Goal: Task Accomplishment & Management: Manage account settings

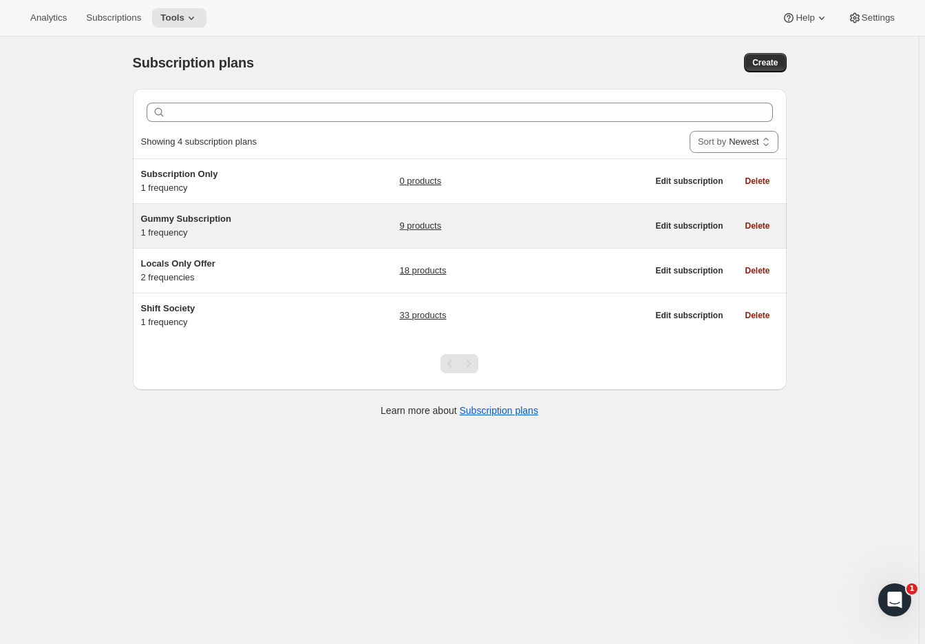
click at [261, 220] on h5 "Gummy Subscription" at bounding box center [227, 219] width 172 height 14
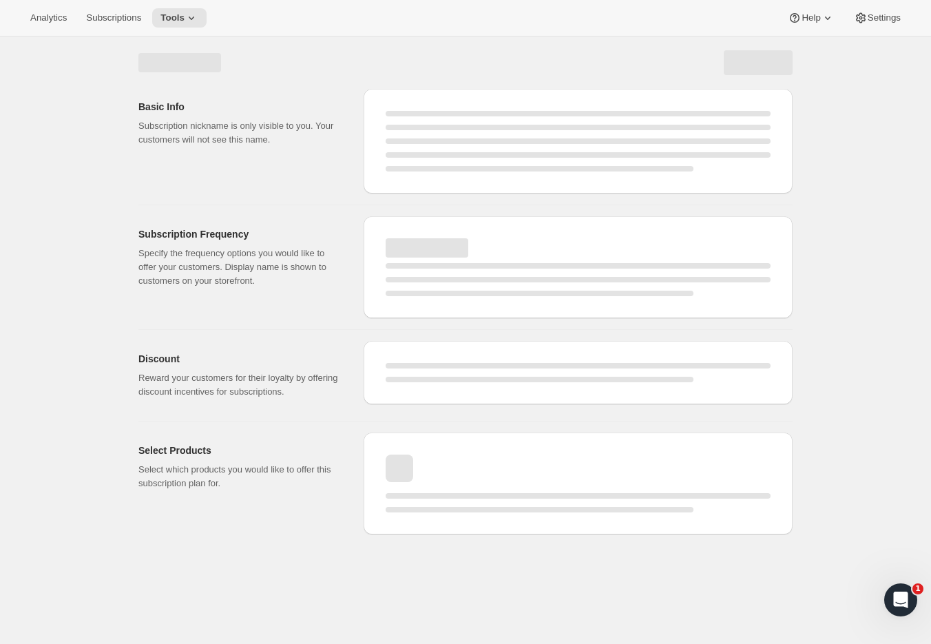
select select "WEEK"
select select "MONTH"
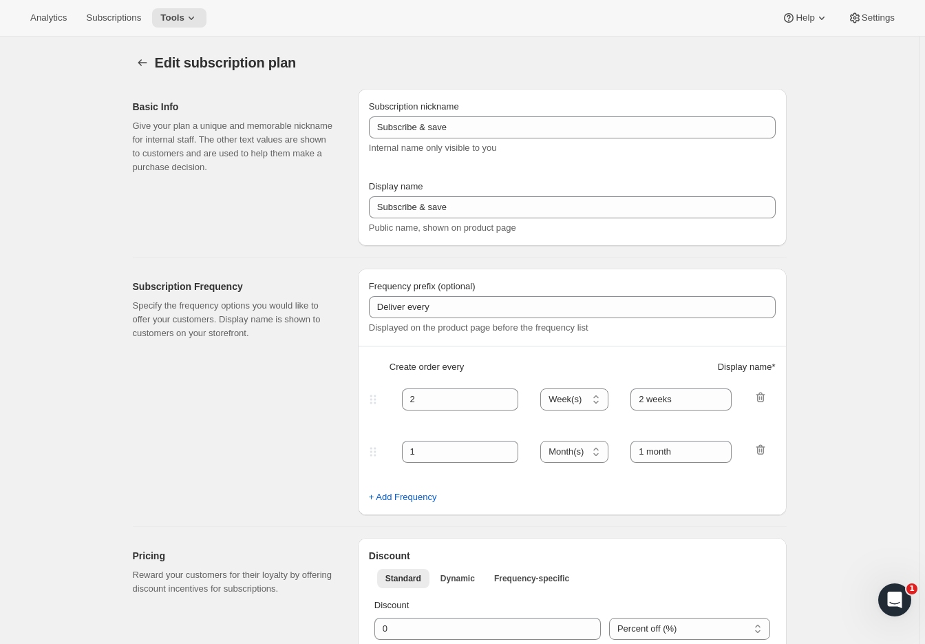
type input "Gummy Subscription"
type input "Subscribe & Save 20%"
type input "1"
select select "MONTH"
type input "1 month"
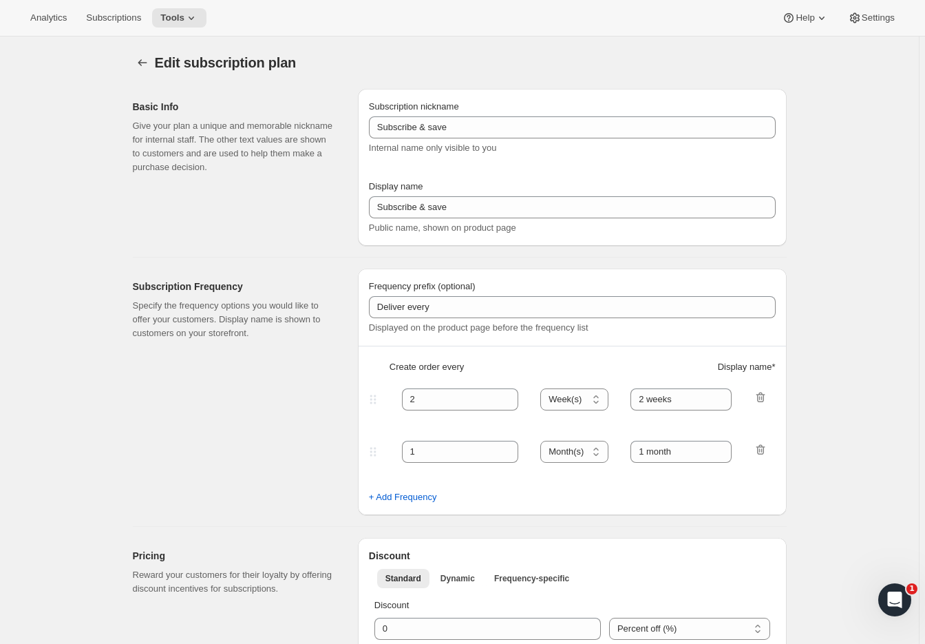
type input "20"
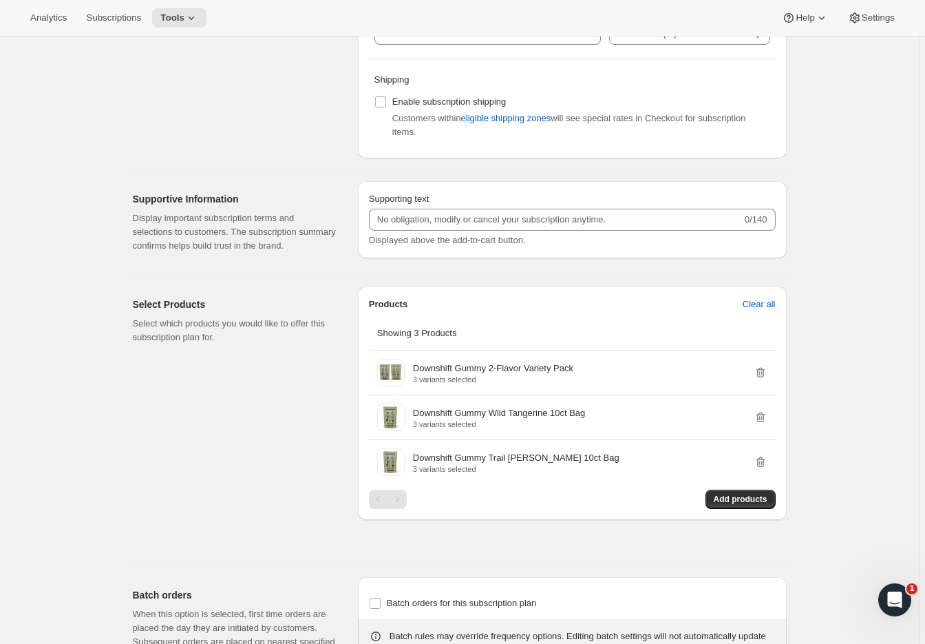
scroll to position [606, 0]
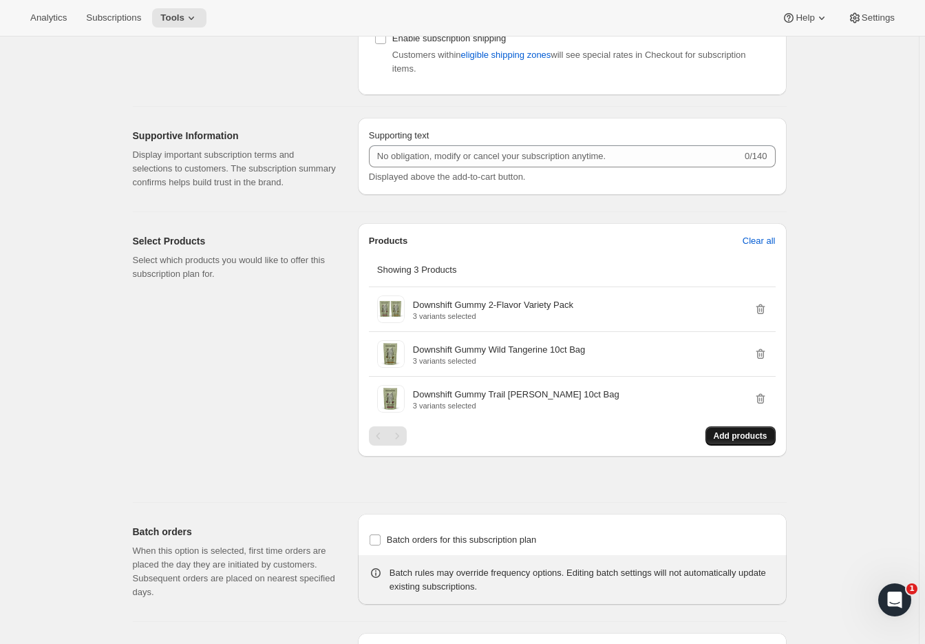
click at [757, 433] on span "Add products" at bounding box center [741, 435] width 54 height 11
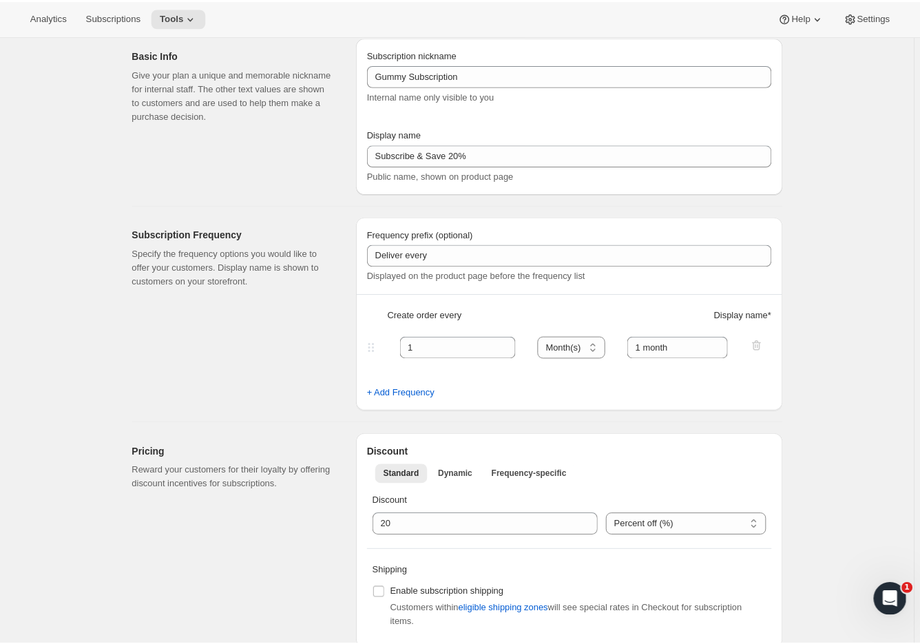
scroll to position [0, 0]
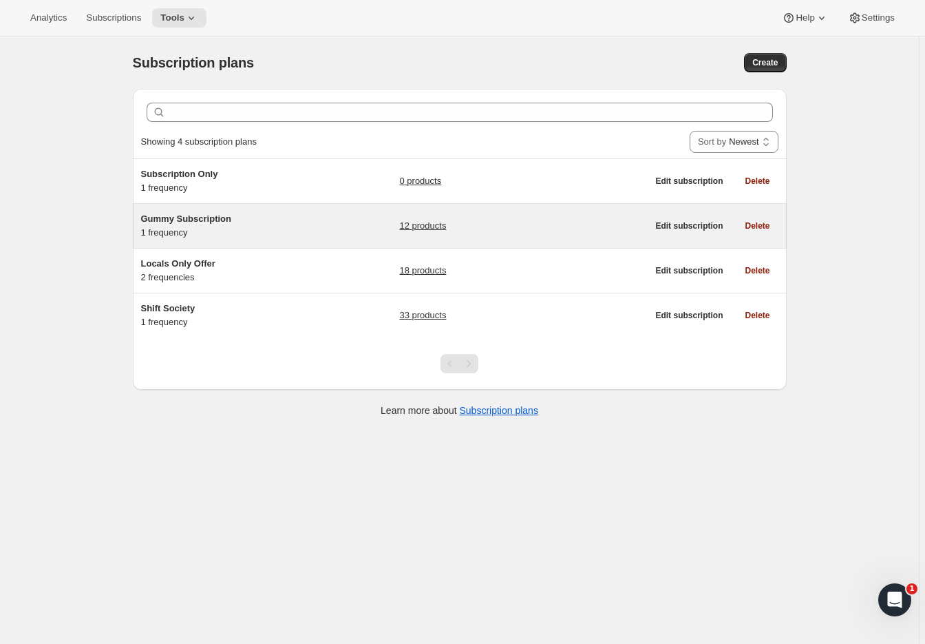
click at [202, 221] on span "Gummy Subscription" at bounding box center [186, 218] width 90 height 10
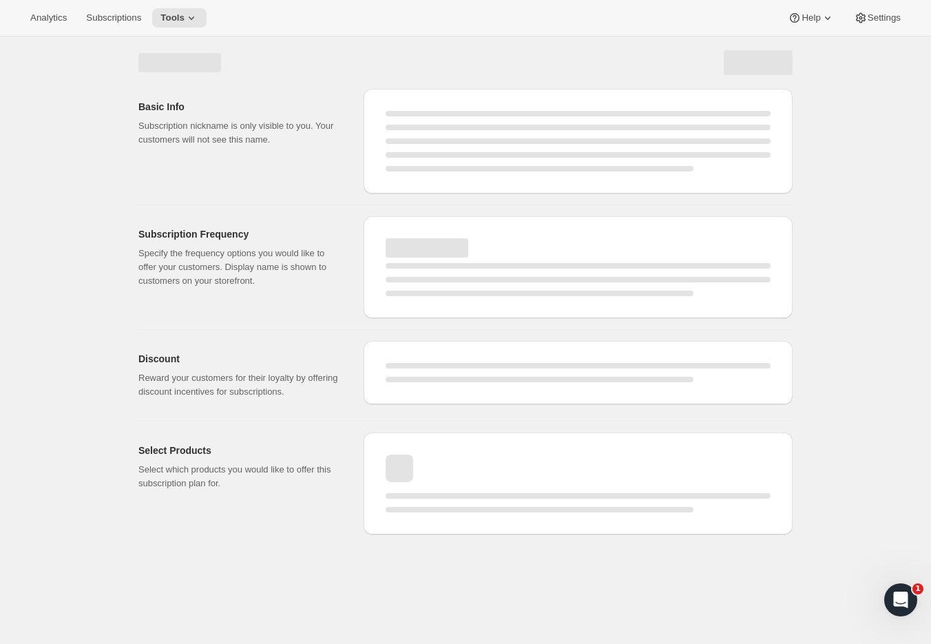
select select "WEEK"
select select "MONTH"
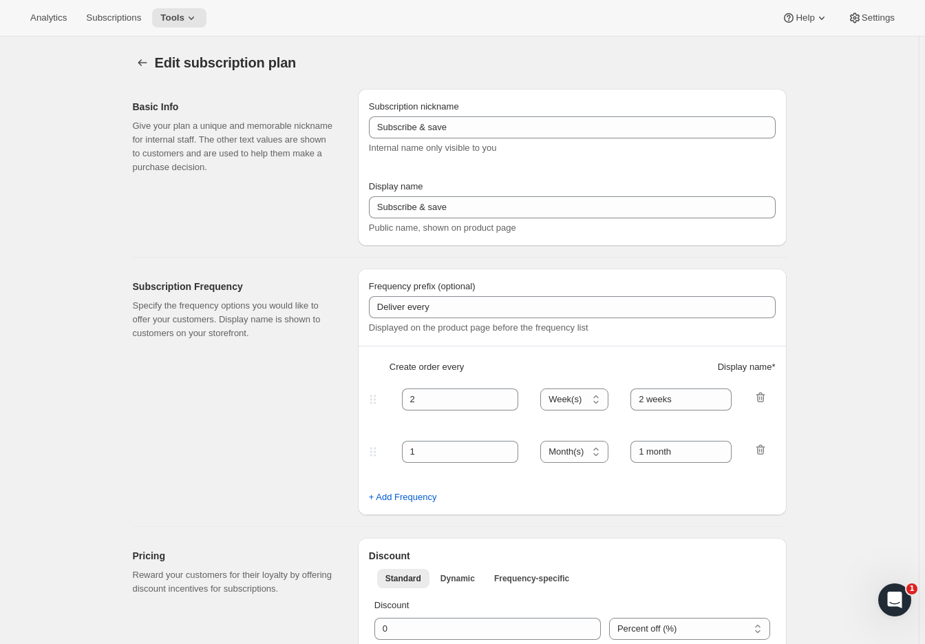
type input "Gummy Subscription"
type input "Subscribe & Save 20%"
type input "1"
select select "MONTH"
type input "1 month"
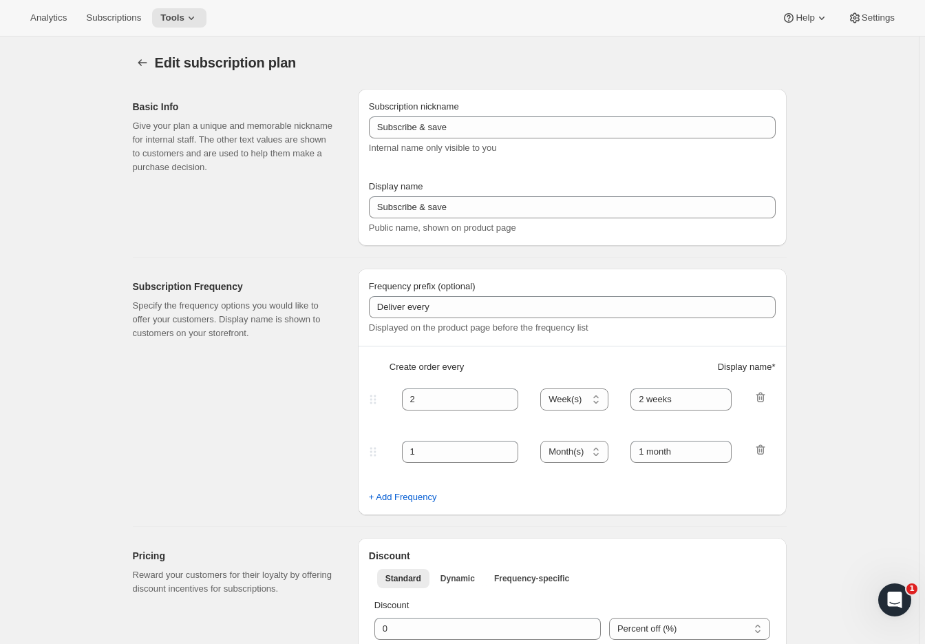
type input "20"
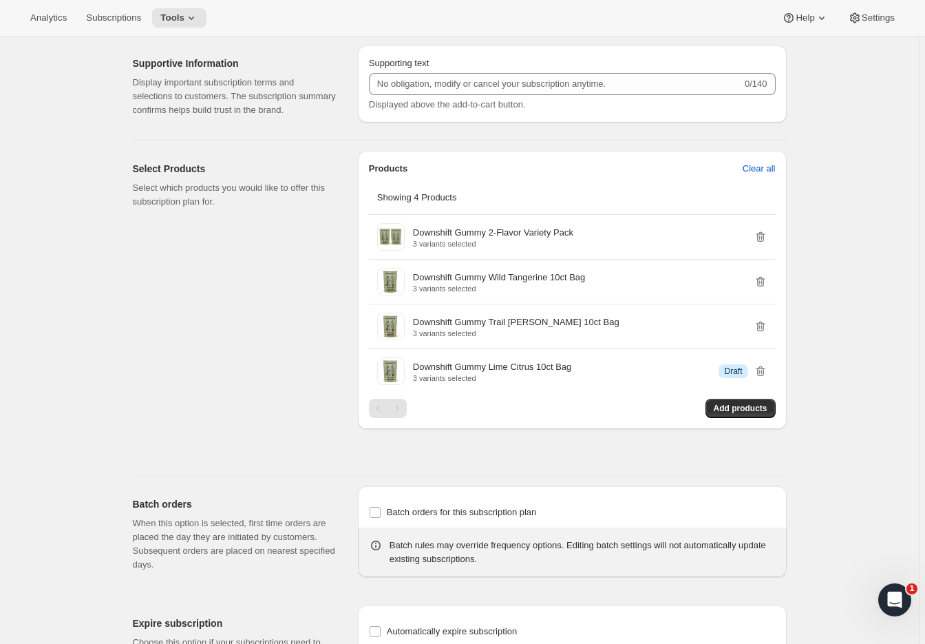
scroll to position [771, 0]
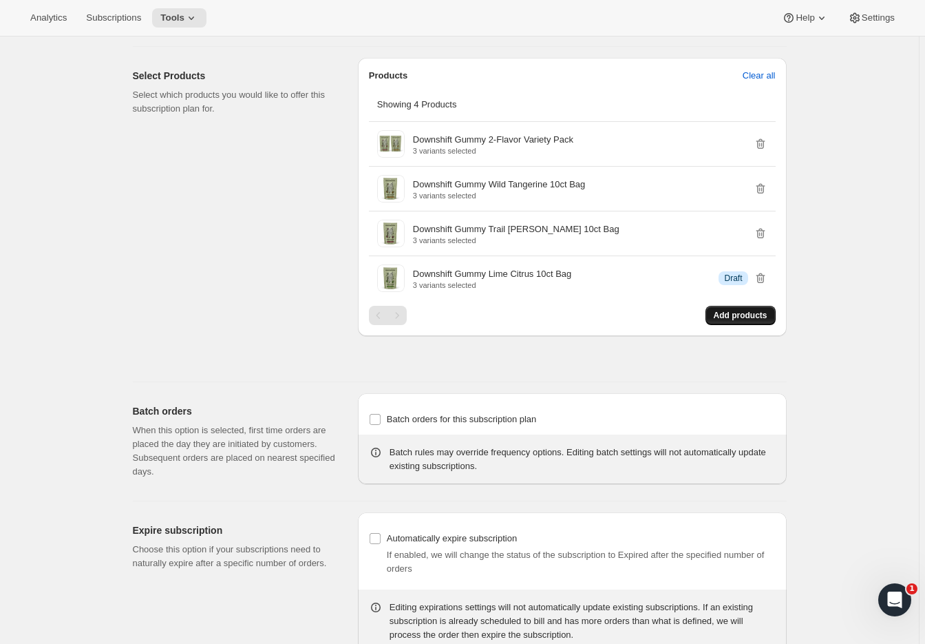
click at [735, 314] on span "Add products" at bounding box center [741, 315] width 54 height 11
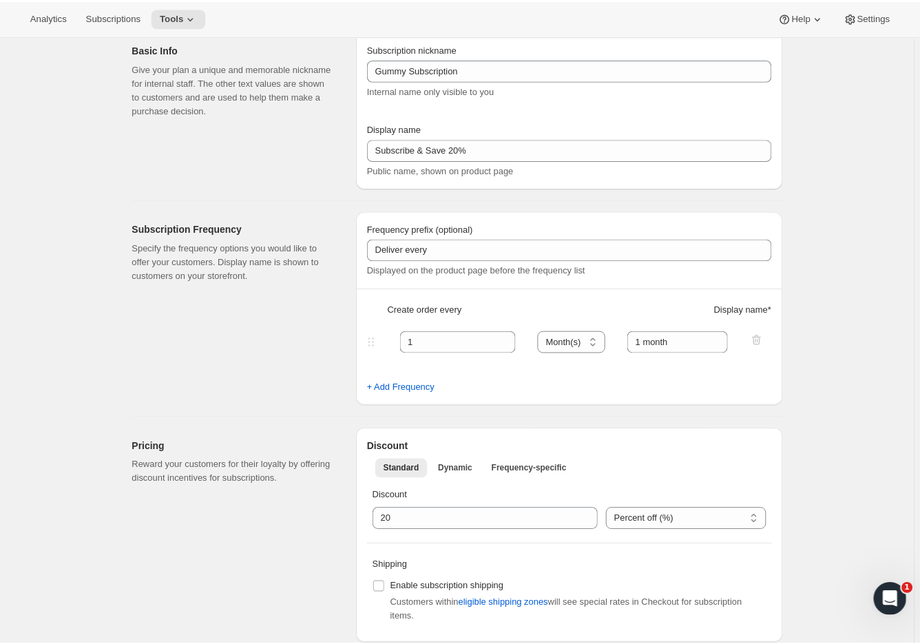
scroll to position [0, 0]
